Goal: Use online tool/utility: Utilize a website feature to perform a specific function

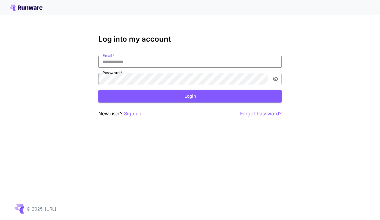
type input "**********"
click at [190, 96] on button "Login" at bounding box center [189, 96] width 183 height 13
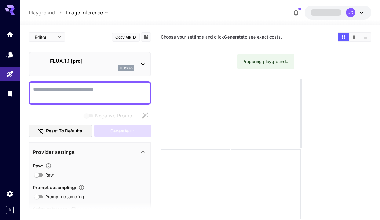
click at [133, 100] on textarea "Negative Prompt" at bounding box center [90, 93] width 114 height 15
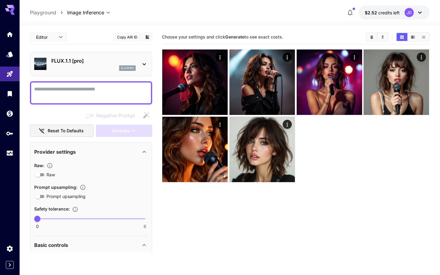
click at [120, 62] on p "FLUX.1.1 [pro]" at bounding box center [93, 60] width 84 height 7
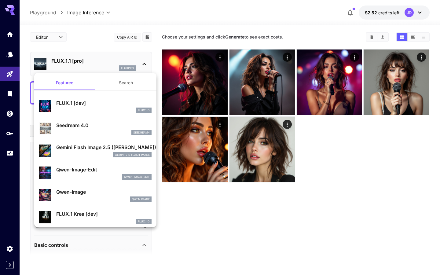
click at [219, 56] on div at bounding box center [220, 137] width 440 height 275
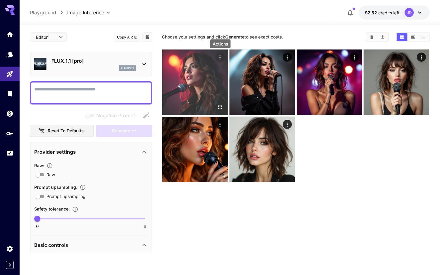
click at [219, 56] on icon "Actions" at bounding box center [220, 57] width 6 height 6
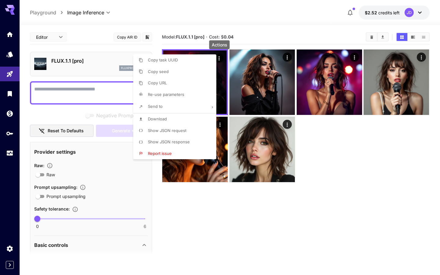
click at [252, 215] on div at bounding box center [220, 137] width 440 height 275
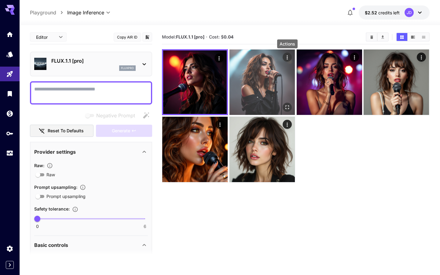
click at [290, 56] on icon "Actions" at bounding box center [287, 57] width 6 height 6
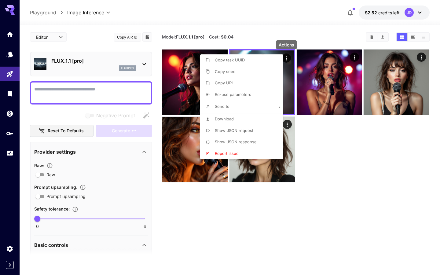
click at [248, 117] on li "Download" at bounding box center [243, 119] width 87 height 12
